Goal: Manage account settings

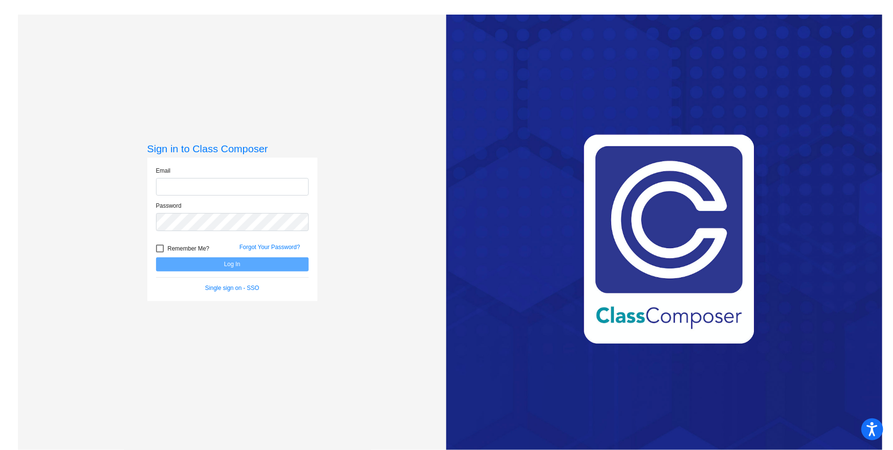
type input "[EMAIL_ADDRESS][DOMAIN_NAME]"
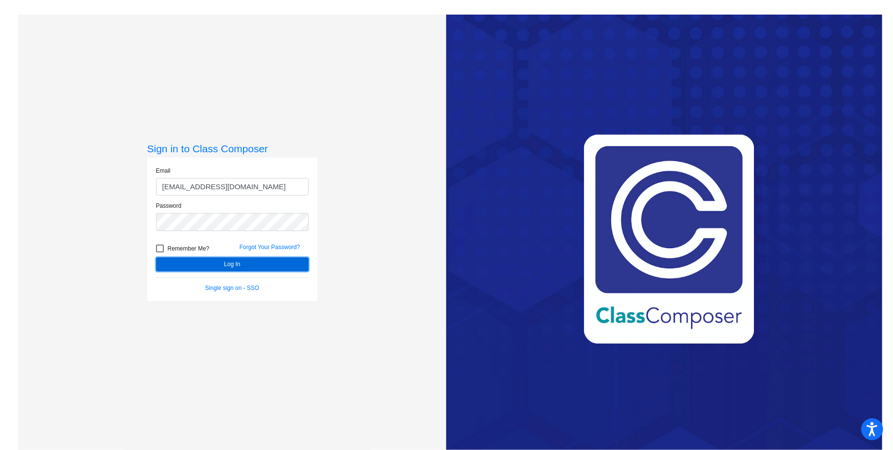
click at [204, 264] on button "Log In" at bounding box center [232, 264] width 153 height 14
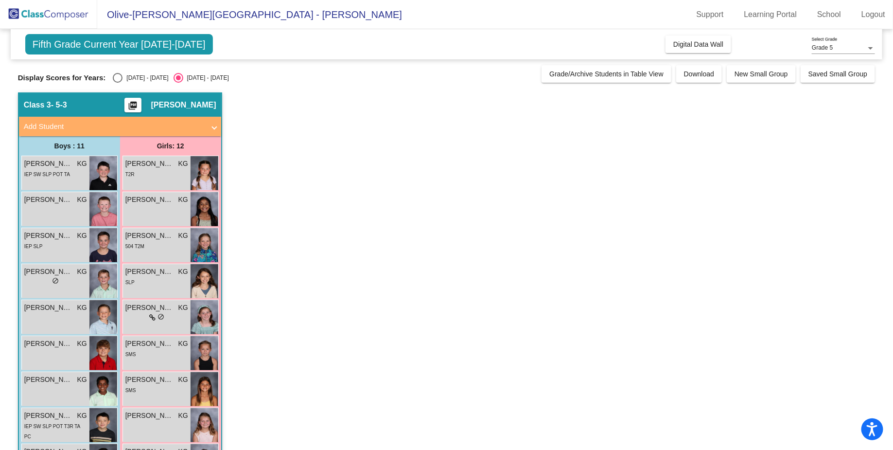
click at [116, 75] on div "Select an option" at bounding box center [118, 78] width 10 height 10
click at [117, 83] on input "[DATE] - [DATE]" at bounding box center [117, 83] width 0 height 0
radio input "true"
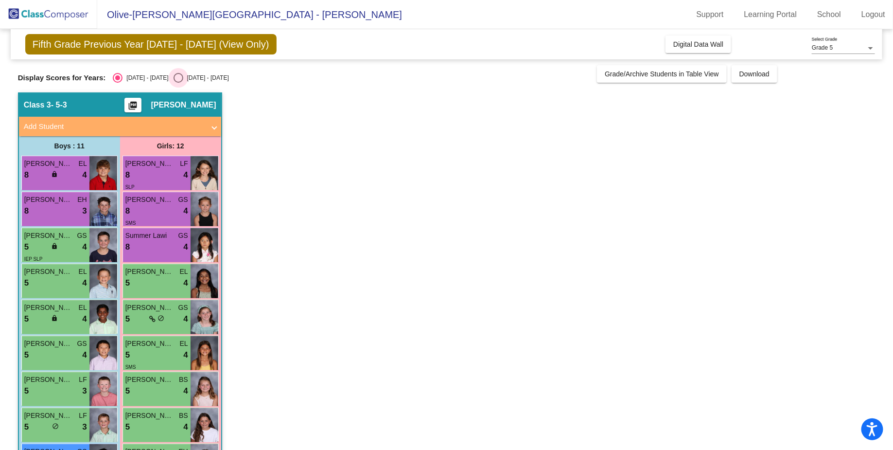
click at [174, 77] on div "Select an option" at bounding box center [179, 78] width 10 height 10
click at [178, 83] on input "[DATE] - [DATE]" at bounding box center [178, 83] width 0 height 0
radio input "true"
